Goal: Information Seeking & Learning: Learn about a topic

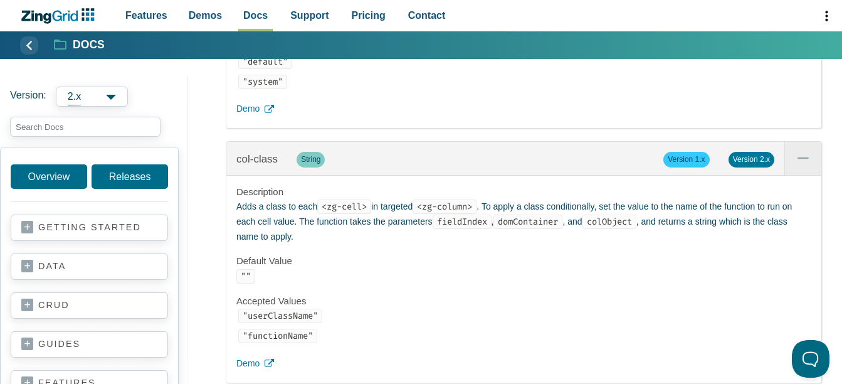
scroll to position [5091, 0]
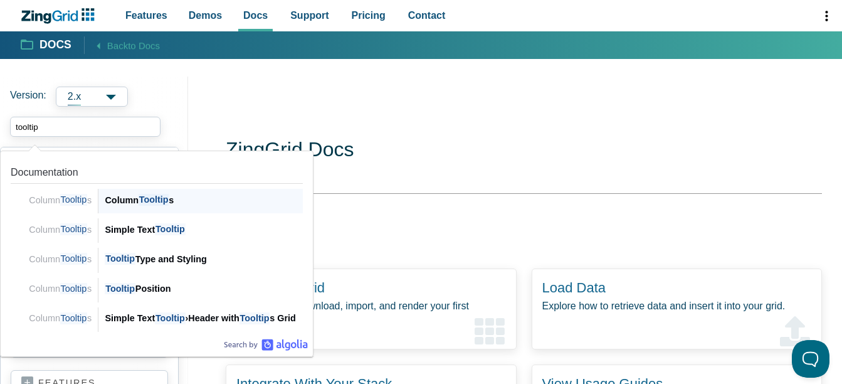
scroll to position [251, 0]
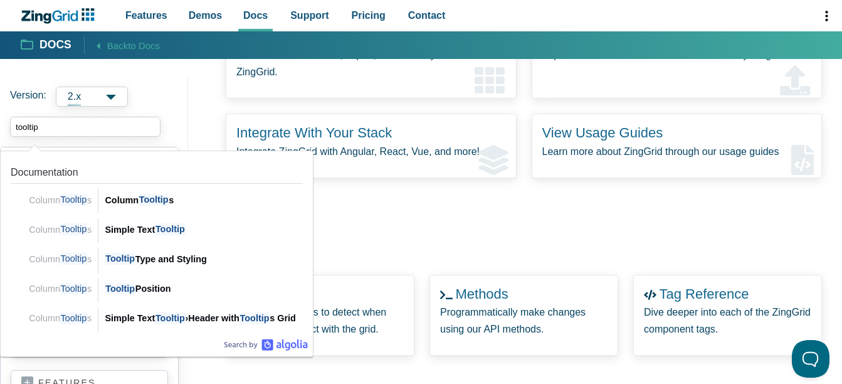
type input "tooltip"
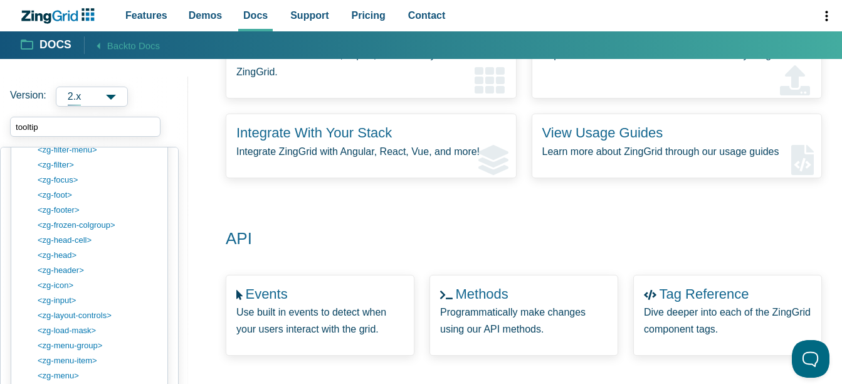
scroll to position [1327, 0]
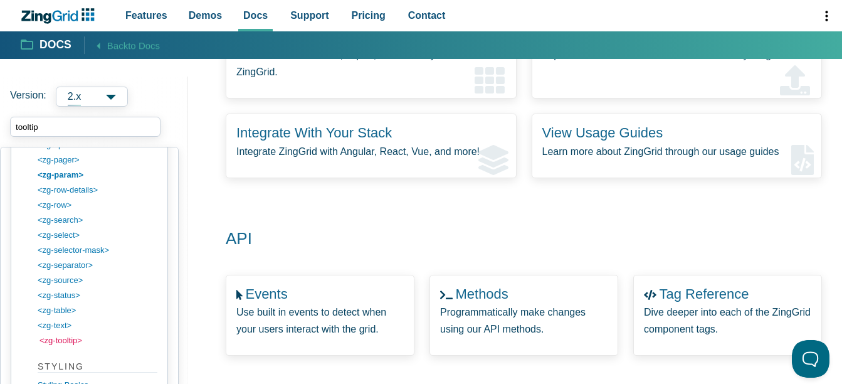
click at [78, 341] on link "<zg-tooltip>" at bounding box center [99, 340] width 120 height 15
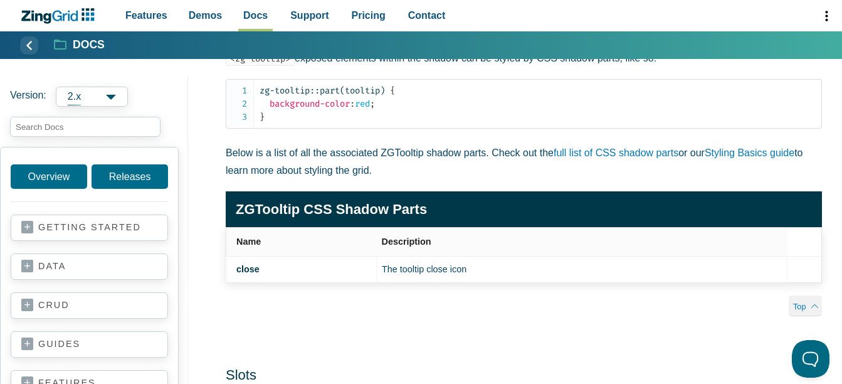
scroll to position [1505, 0]
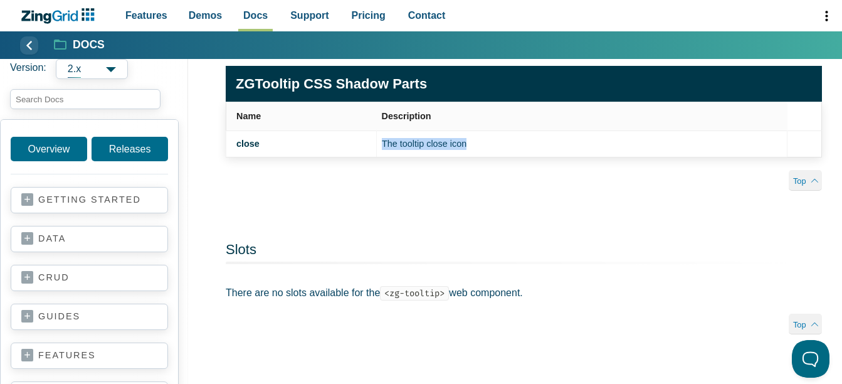
click at [460, 157] on td "The tooltip close icon" at bounding box center [582, 144] width 411 height 26
drag, startPoint x: 460, startPoint y: 177, endPoint x: 504, endPoint y: 178, distance: 43.9
click at [504, 157] on td "The tooltip close icon" at bounding box center [582, 144] width 411 height 26
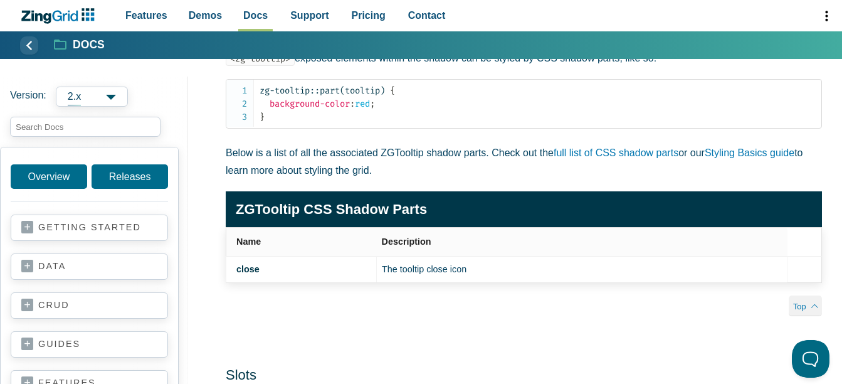
scroll to position [1254, 0]
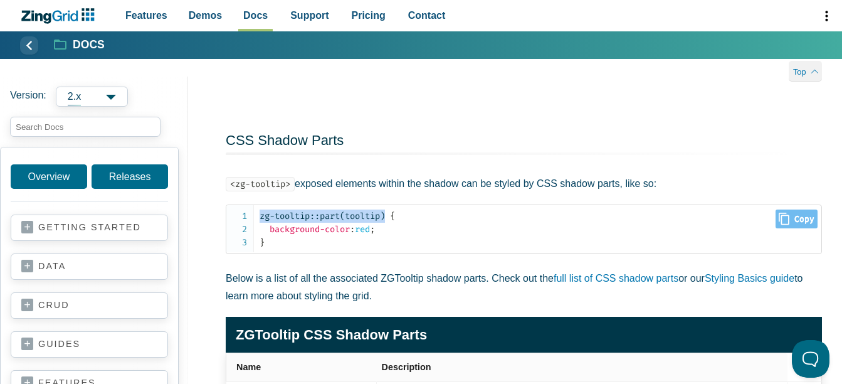
drag, startPoint x: 389, startPoint y: 244, endPoint x: 258, endPoint y: 246, distance: 131.0
click at [258, 246] on pre "zg-tooltip::part(tooltip) { background-color : red ; }" at bounding box center [524, 229] width 596 height 50
copy span "zg-tooltip::part(tooltip)"
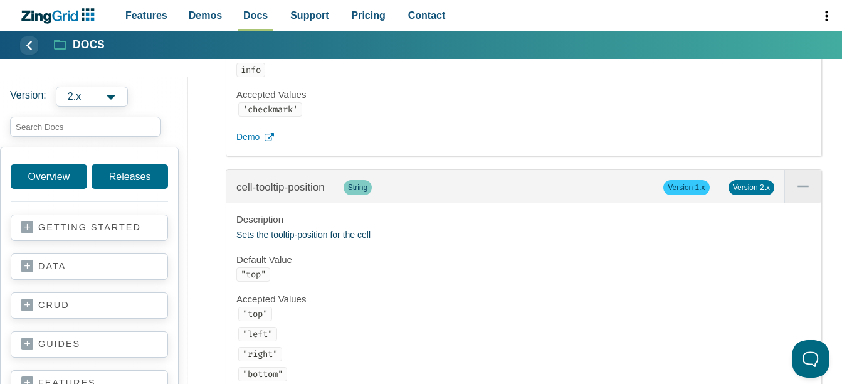
scroll to position [4339, 0]
